Goal: Transaction & Acquisition: Purchase product/service

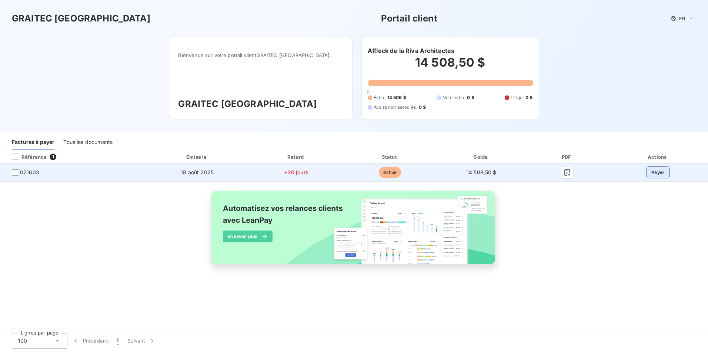
click at [656, 174] on button "Payer" at bounding box center [658, 173] width 23 height 12
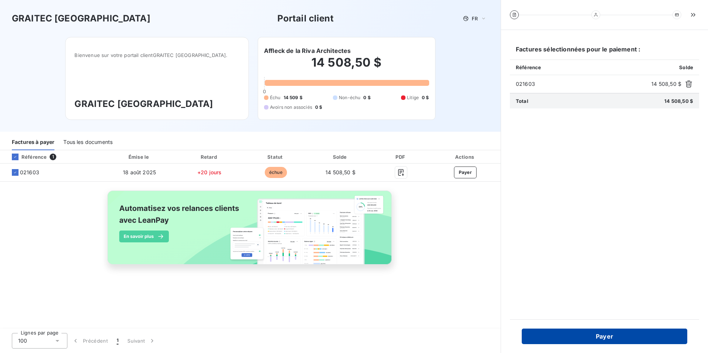
click at [613, 340] on button "Payer" at bounding box center [605, 337] width 166 height 16
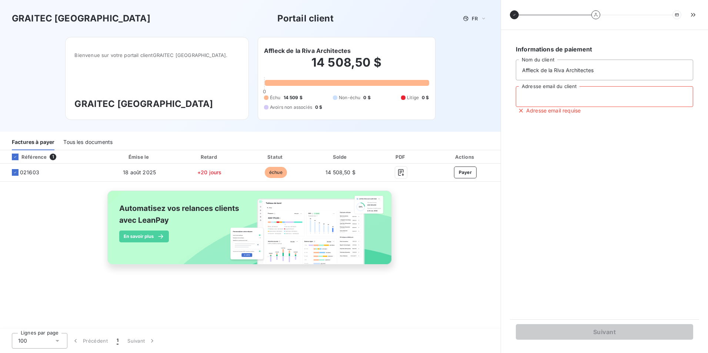
click at [555, 97] on input "Adresse email du client" at bounding box center [604, 96] width 177 height 21
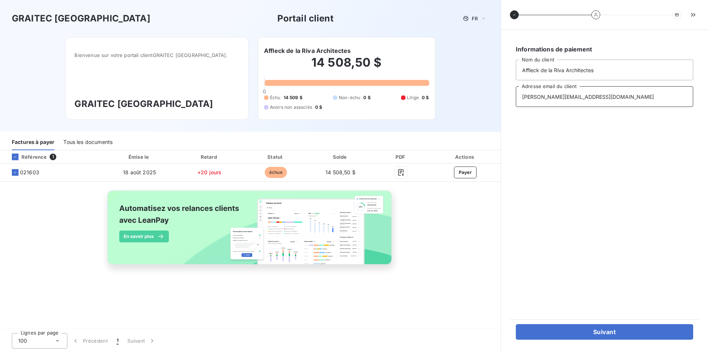
click at [533, 95] on input "pablo@affleckdelariva.com" at bounding box center [604, 96] width 177 height 21
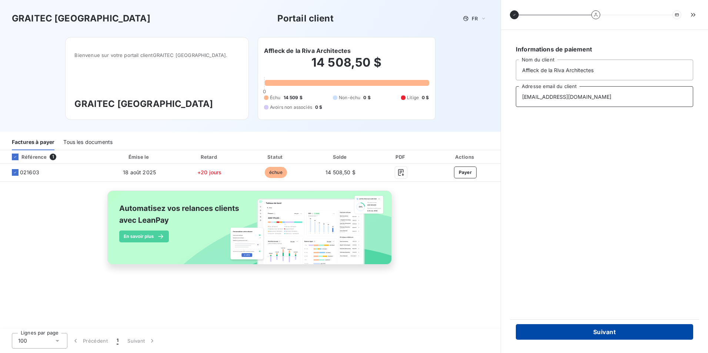
type input "comptabilite@affleckdelariva.com"
click at [601, 328] on button "Suivant" at bounding box center [604, 332] width 177 height 16
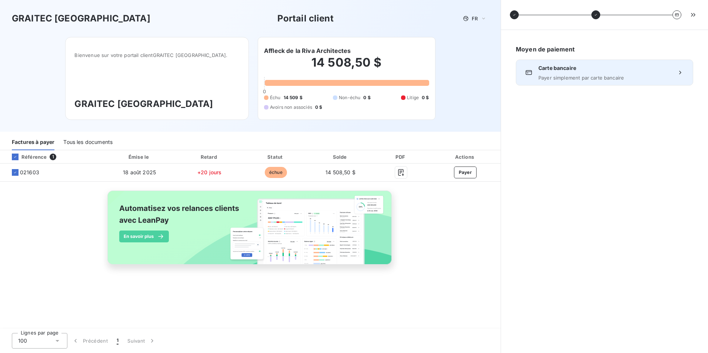
click at [545, 73] on div "Carte bancaire Payer simplement par carte bancaire" at bounding box center [605, 72] width 132 height 16
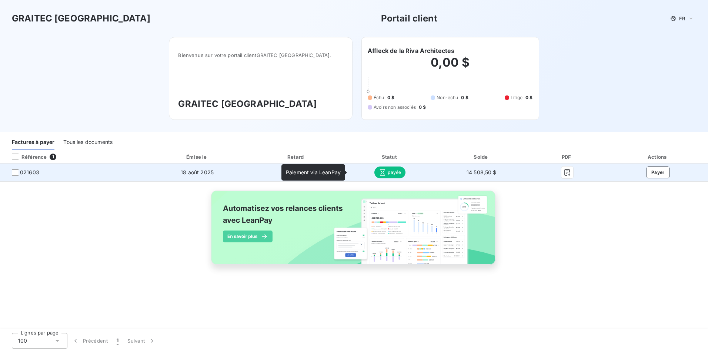
click at [387, 171] on span "payée" at bounding box center [389, 173] width 31 height 12
click at [394, 175] on span "payée" at bounding box center [389, 173] width 31 height 12
click at [568, 174] on icon "button" at bounding box center [567, 172] width 7 height 7
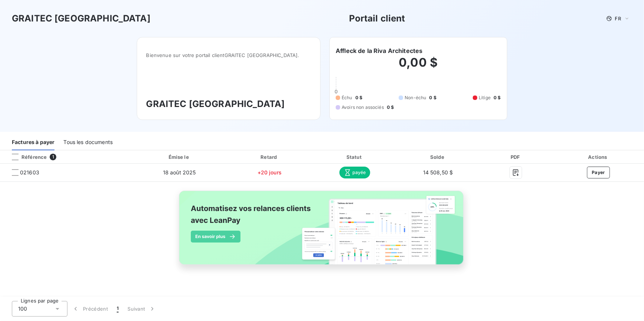
click at [530, 279] on div "Référence 1 Émise le Retard Statut Solde PDF Actions 021603 [DATE] +20 jours pa…" at bounding box center [322, 215] width 644 height 131
click at [526, 233] on div "Référence 1 Émise le Retard Statut Solde PDF Actions 021603 [DATE] +20 jours pa…" at bounding box center [322, 215] width 644 height 131
click at [33, 157] on div "Référence" at bounding box center [26, 157] width 41 height 7
click at [50, 156] on span "1" at bounding box center [53, 157] width 7 height 7
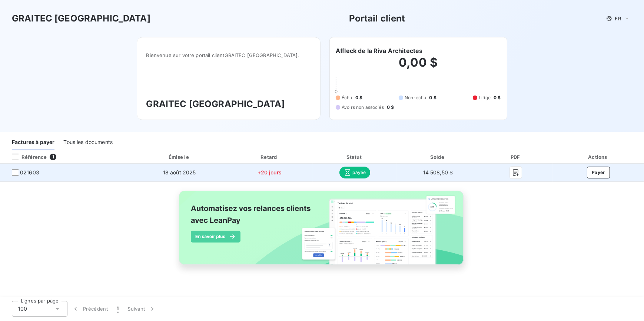
click at [349, 174] on icon at bounding box center [347, 172] width 7 height 7
click at [359, 172] on span "payée" at bounding box center [354, 173] width 31 height 12
click at [353, 171] on span "payée" at bounding box center [354, 173] width 31 height 12
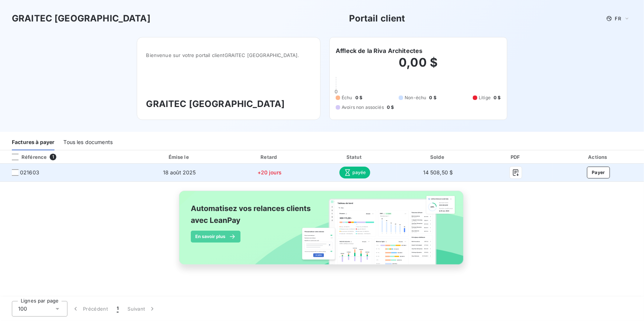
drag, startPoint x: 342, startPoint y: 174, endPoint x: 361, endPoint y: 171, distance: 19.5
click at [343, 174] on span "payée" at bounding box center [354, 173] width 31 height 12
click at [362, 173] on span "payée" at bounding box center [354, 173] width 31 height 12
click at [357, 170] on span "payée" at bounding box center [354, 173] width 31 height 12
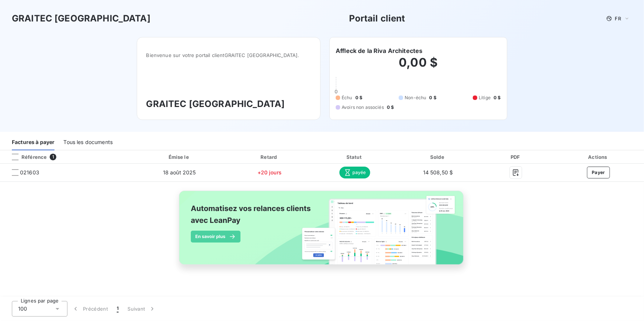
click at [89, 143] on div "Tous les documents" at bounding box center [87, 143] width 49 height 16
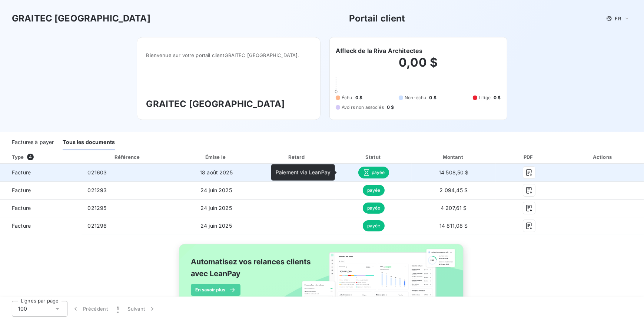
click at [368, 176] on span "payée" at bounding box center [373, 173] width 31 height 12
click at [525, 174] on icon "button" at bounding box center [528, 172] width 7 height 7
